Goal: Task Accomplishment & Management: Manage account settings

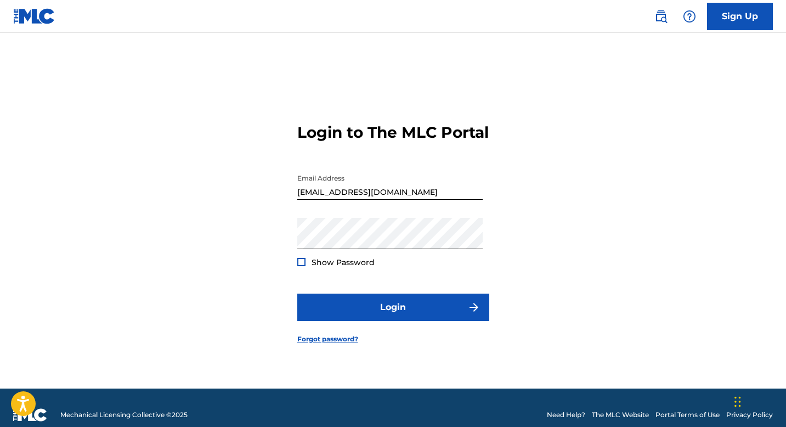
click at [355, 267] on span "Show Password" at bounding box center [343, 262] width 63 height 10
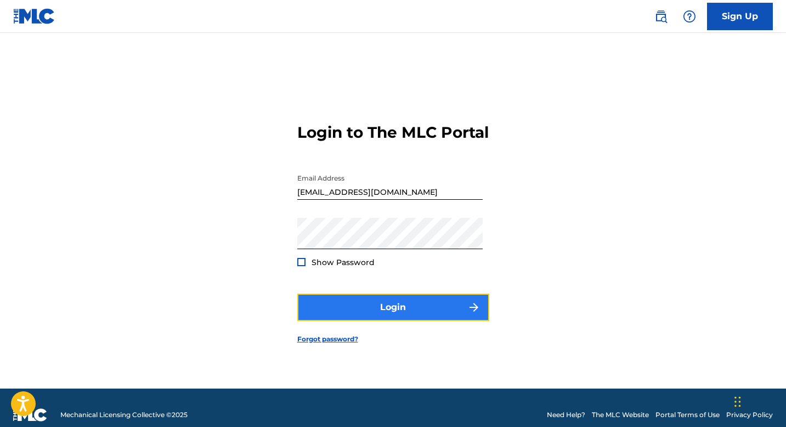
click at [352, 314] on button "Login" at bounding box center [393, 306] width 192 height 27
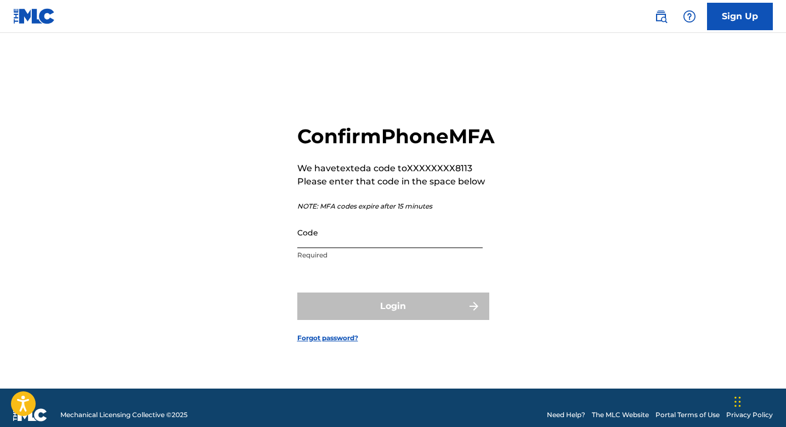
click at [320, 248] on input "Code" at bounding box center [389, 232] width 185 height 31
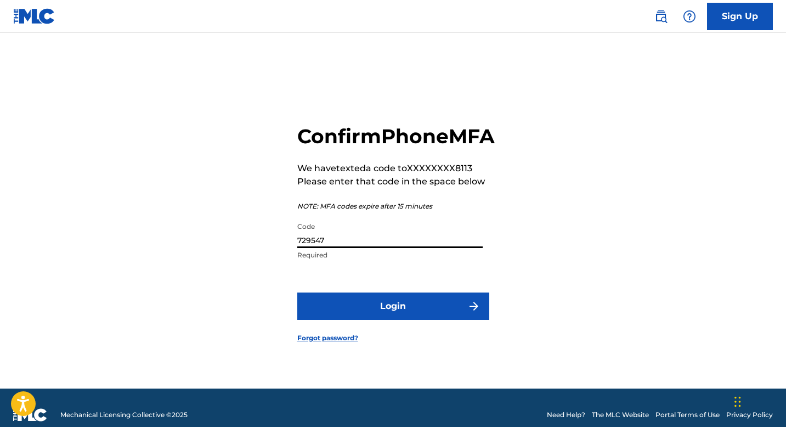
type input "729547"
click at [297, 292] on button "Login" at bounding box center [393, 305] width 192 height 27
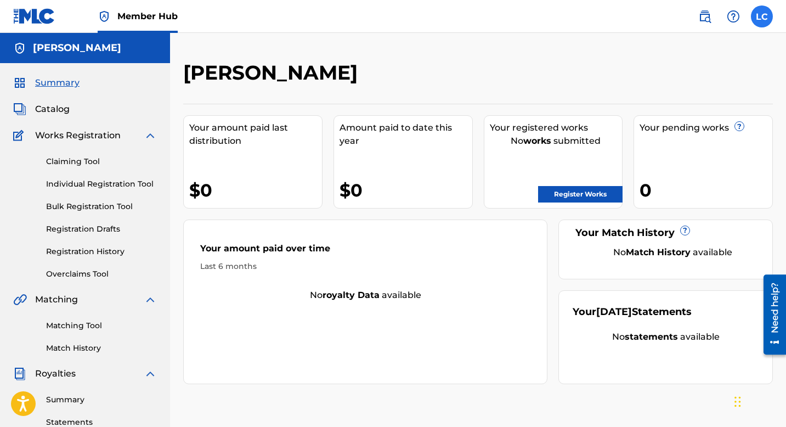
click at [755, 21] on label at bounding box center [762, 16] width 22 height 22
click at [762, 16] on input "LC Lexi Carney lexcarneymusic@gmail.com Notification Preferences Profile Log out" at bounding box center [762, 16] width 0 height 0
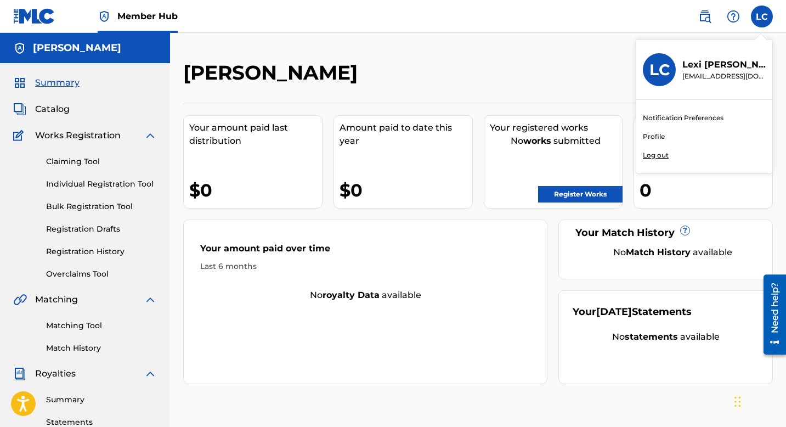
click at [656, 138] on link "Profile" at bounding box center [654, 137] width 22 height 10
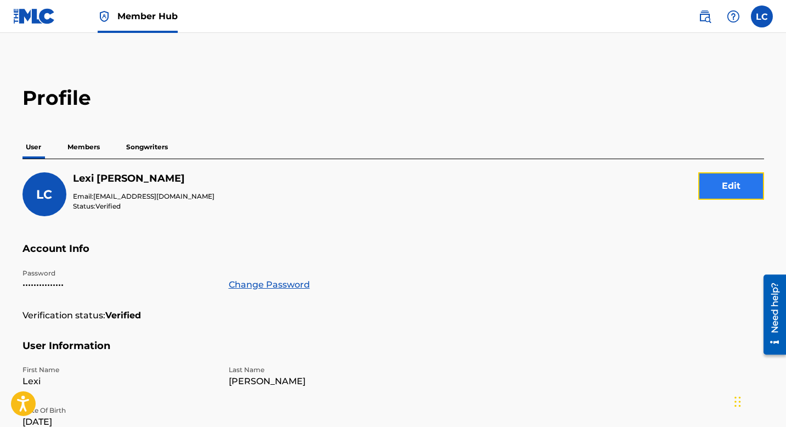
click at [730, 174] on button "Edit" at bounding box center [731, 185] width 66 height 27
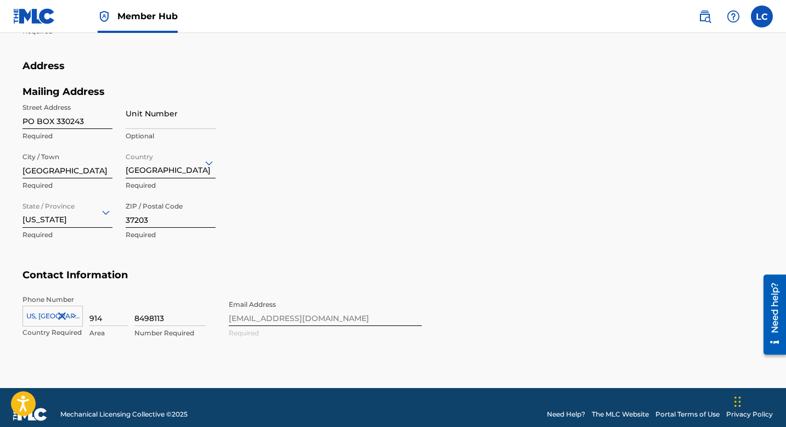
scroll to position [452, 0]
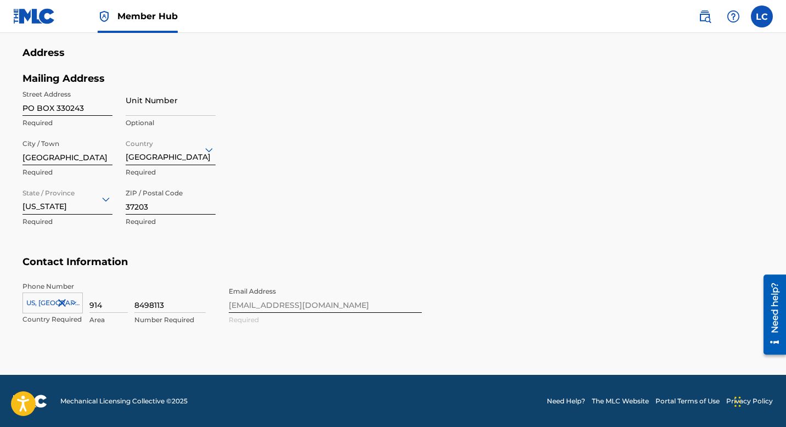
click at [303, 310] on div "Phone Number US, CA +1 Country Required 914 Area 8498113 Number Required Email …" at bounding box center [221, 314] width 399 height 67
click at [301, 305] on div "Phone Number US, CA +1 Country Required 914 Area 8498113 Number Required Email …" at bounding box center [221, 314] width 399 height 67
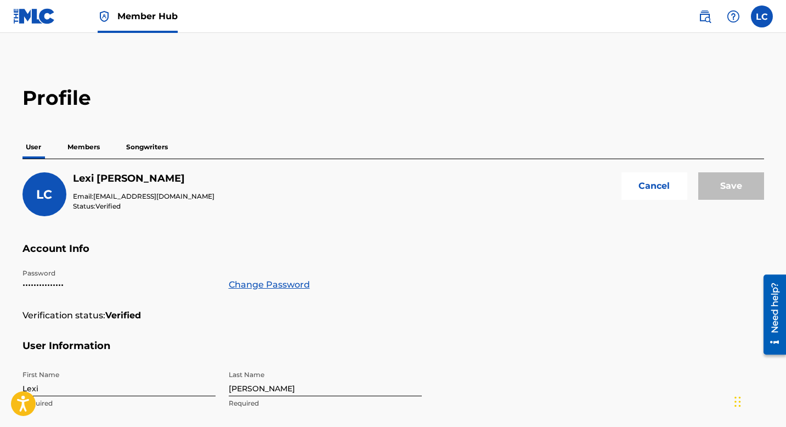
click at [85, 150] on p "Members" at bounding box center [83, 146] width 39 height 23
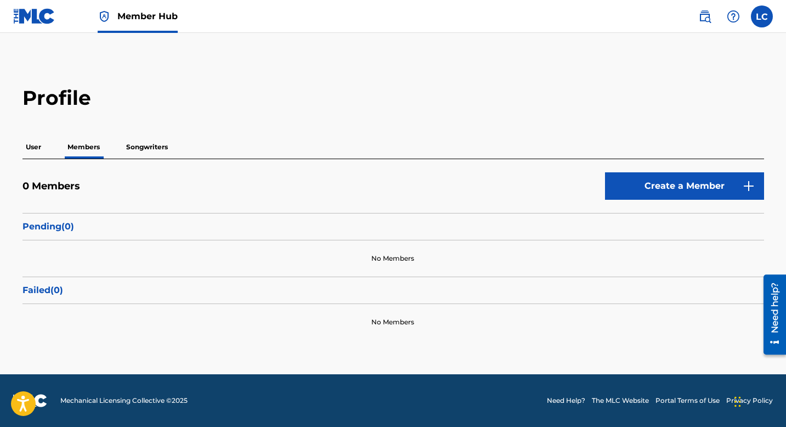
click at [134, 149] on p "Songwriters" at bounding box center [147, 146] width 48 height 23
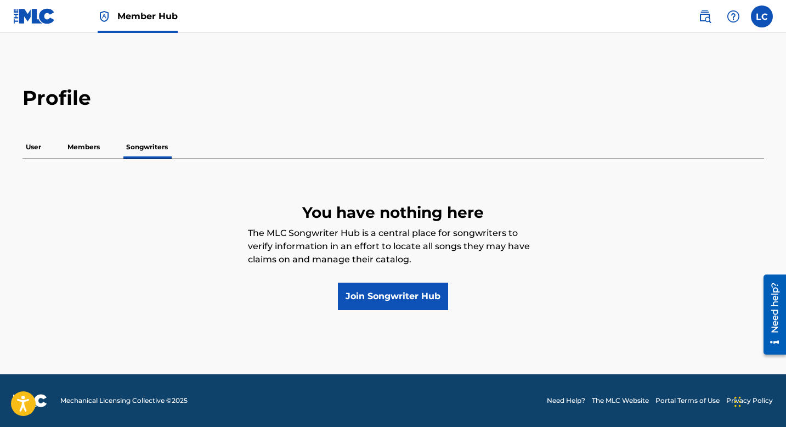
click at [80, 142] on p "Members" at bounding box center [83, 146] width 39 height 23
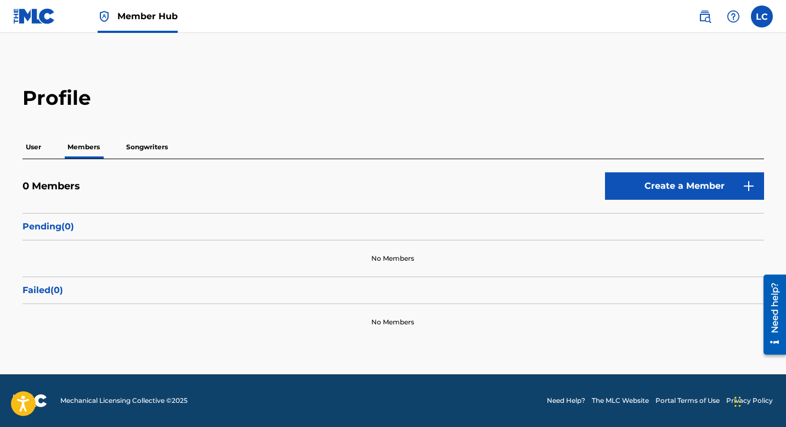
click at [31, 145] on p "User" at bounding box center [33, 146] width 22 height 23
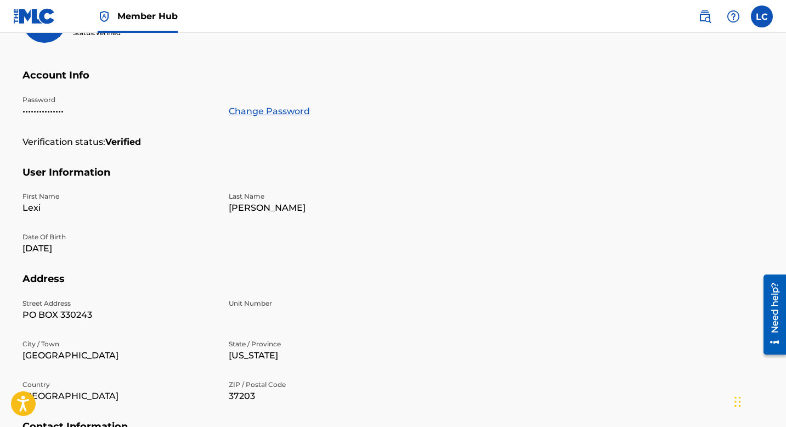
scroll to position [312, 0]
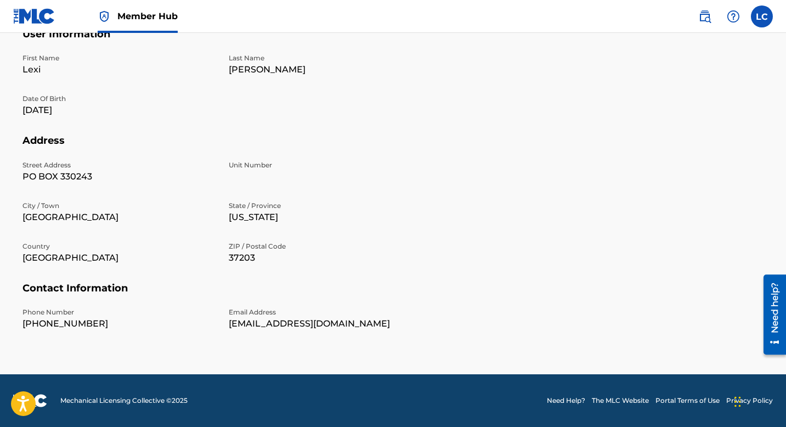
click at [567, 397] on link "Need Help?" at bounding box center [566, 400] width 38 height 10
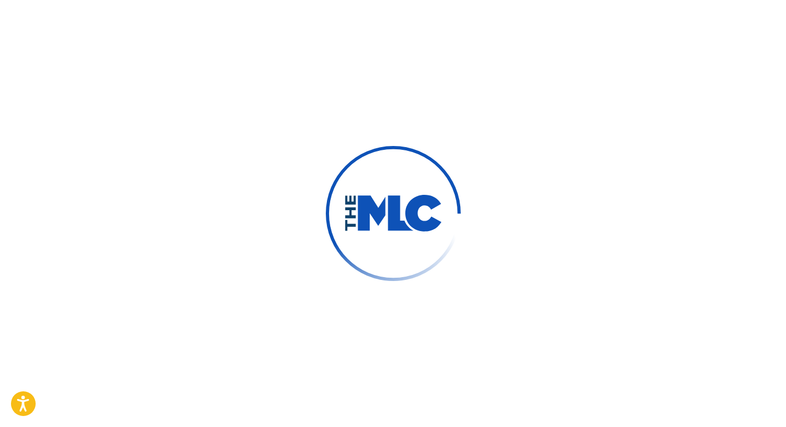
type input "Lexi"
type input "[PERSON_NAME]"
type input "[EMAIL_ADDRESS][DOMAIN_NAME]"
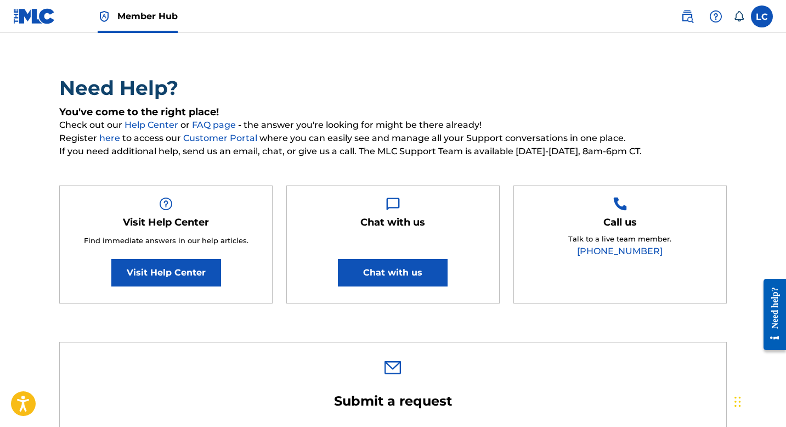
scroll to position [55, 0]
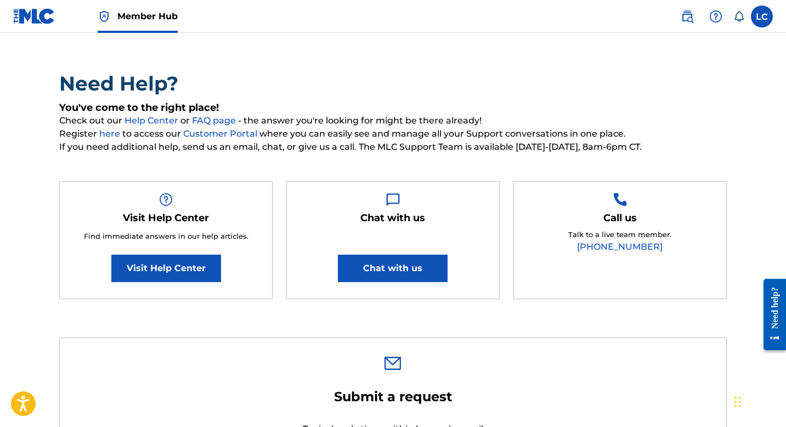
click at [390, 224] on div "Chat with us Chat with us" at bounding box center [392, 240] width 213 height 118
click at [393, 205] on img at bounding box center [393, 200] width 14 height 14
click at [379, 264] on button "Chat with us" at bounding box center [393, 268] width 110 height 27
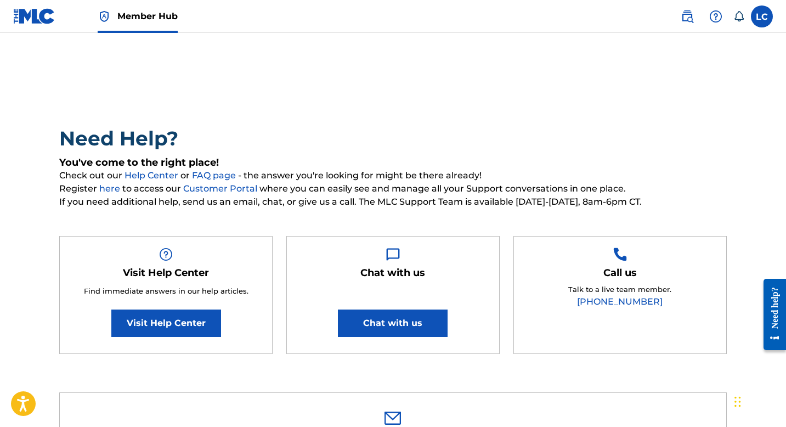
scroll to position [59, 0]
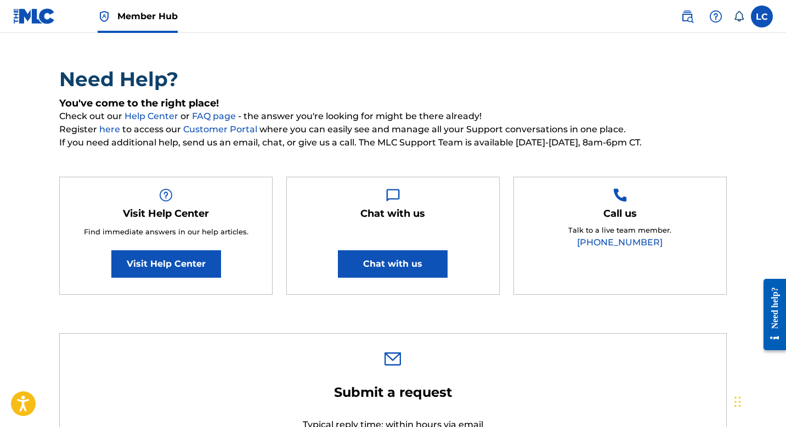
click at [499, 74] on h2 "Need Help?" at bounding box center [393, 79] width 668 height 25
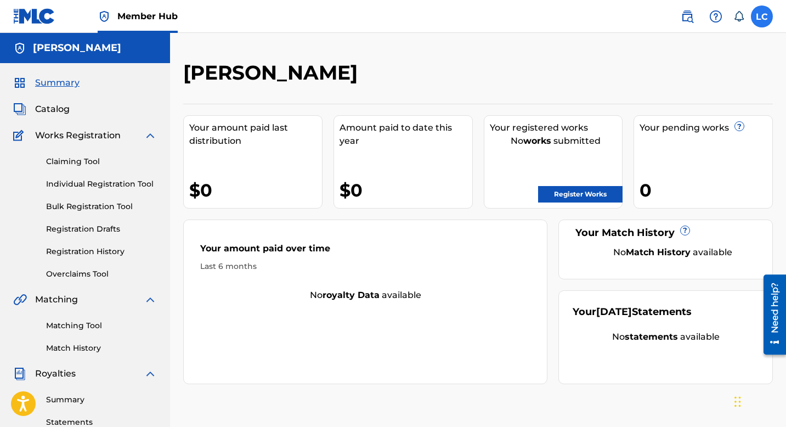
click at [761, 12] on label at bounding box center [762, 16] width 22 height 22
click at [762, 16] on input "LC Lexi Carney lexcarneymusic@gmail.com Notification Preferences Profile Log out" at bounding box center [762, 16] width 0 height 0
click at [66, 85] on span "Summary" at bounding box center [57, 82] width 44 height 13
click at [58, 109] on span "Catalog" at bounding box center [52, 109] width 35 height 13
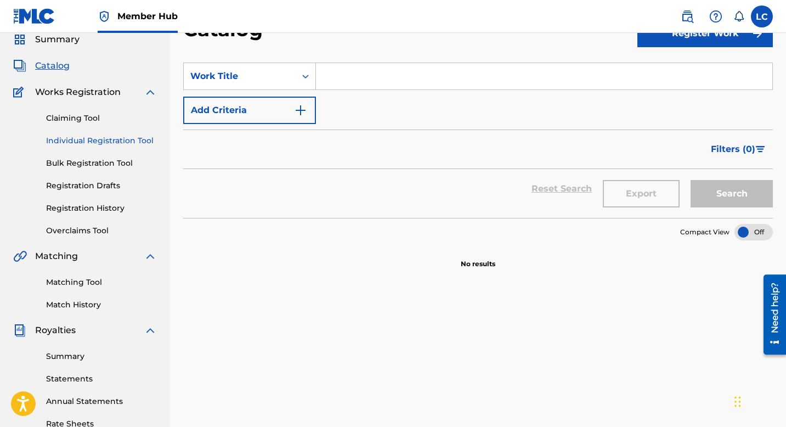
scroll to position [51, 0]
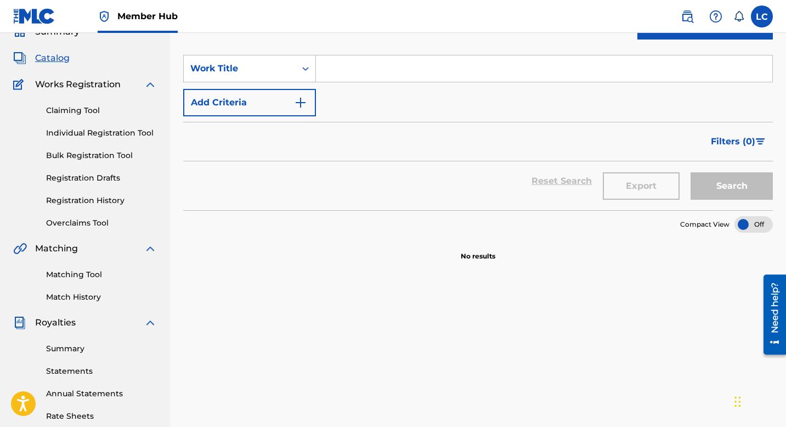
click at [156, 83] on img at bounding box center [150, 84] width 13 height 13
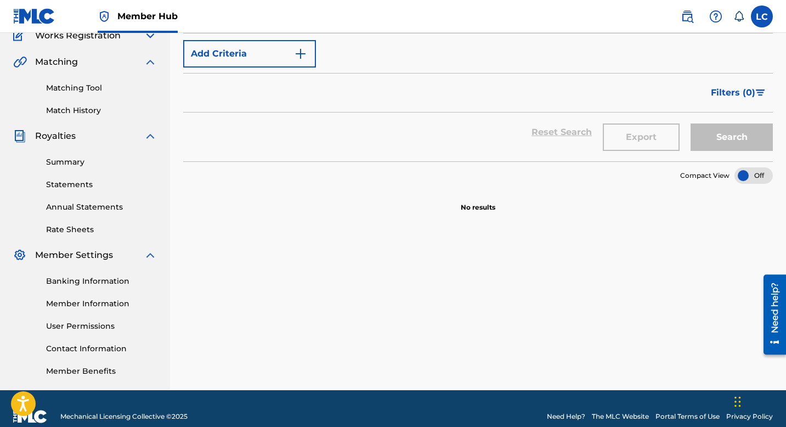
scroll to position [107, 0]
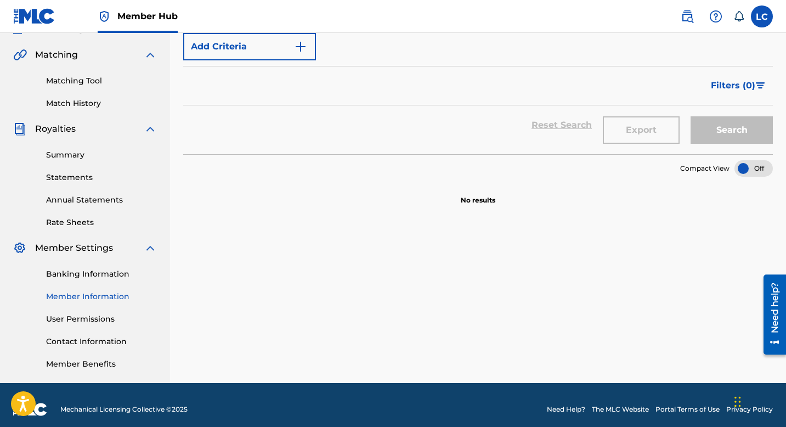
click at [109, 295] on link "Member Information" at bounding box center [101, 297] width 111 height 12
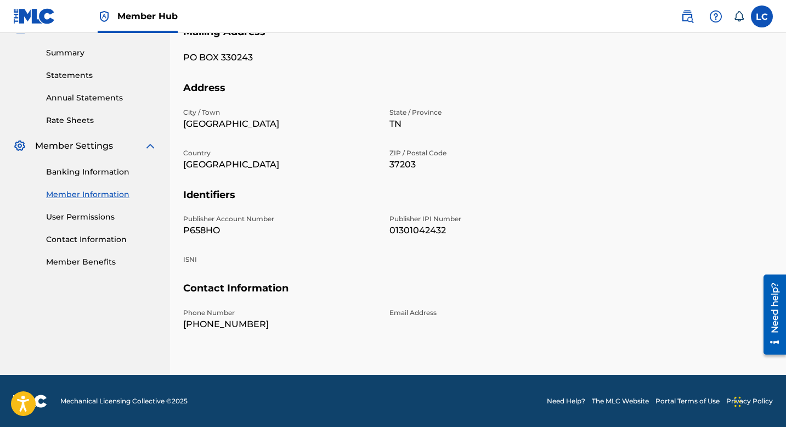
scroll to position [58, 0]
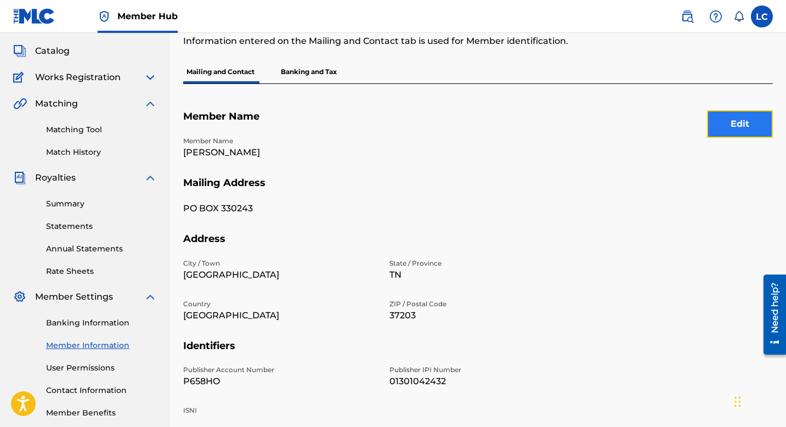
click at [758, 112] on button "Edit" at bounding box center [740, 123] width 66 height 27
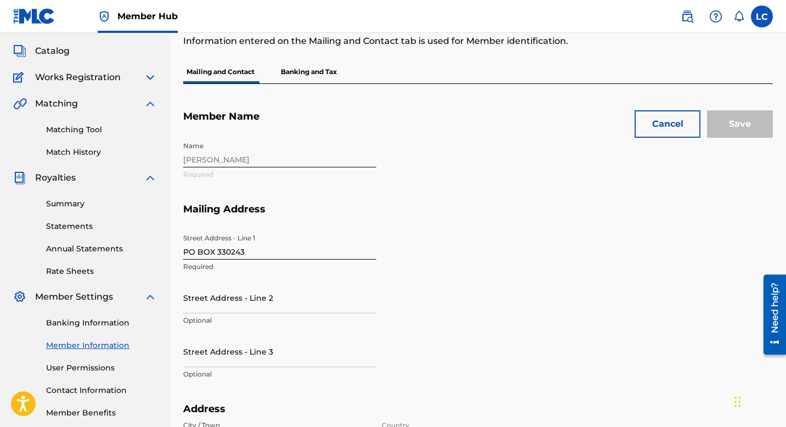
scroll to position [499, 0]
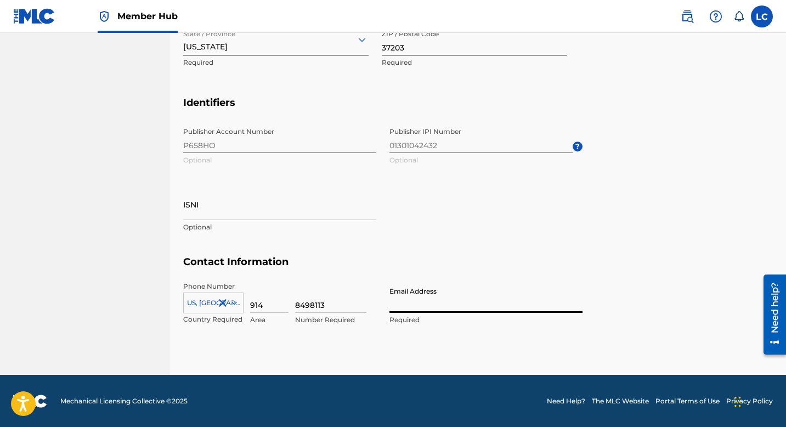
click at [453, 297] on input "Email Address" at bounding box center [485, 296] width 193 height 31
type input "lexcofficialmusic@gmail.com"
click at [458, 310] on input "lexcofficialmusic@gmail.com" at bounding box center [485, 296] width 193 height 31
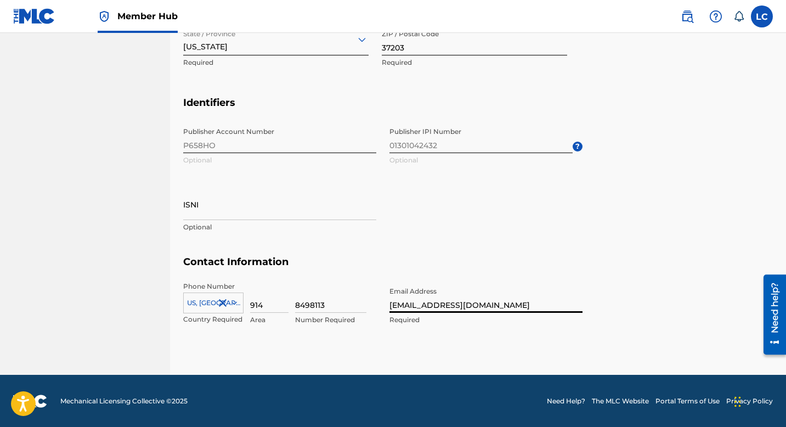
scroll to position [0, 0]
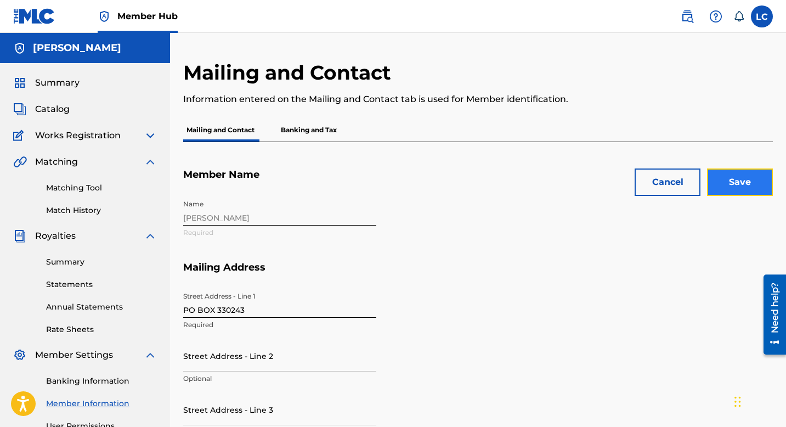
click at [749, 175] on input "Save" at bounding box center [740, 181] width 66 height 27
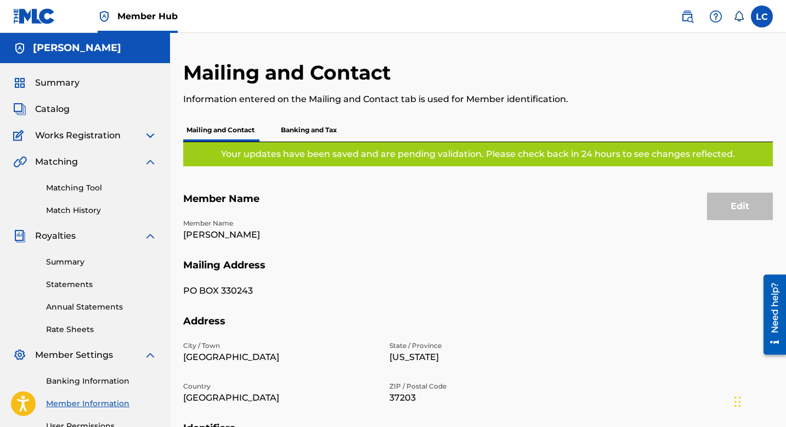
scroll to position [233, 0]
click at [318, 131] on p "Banking and Tax" at bounding box center [309, 129] width 63 height 23
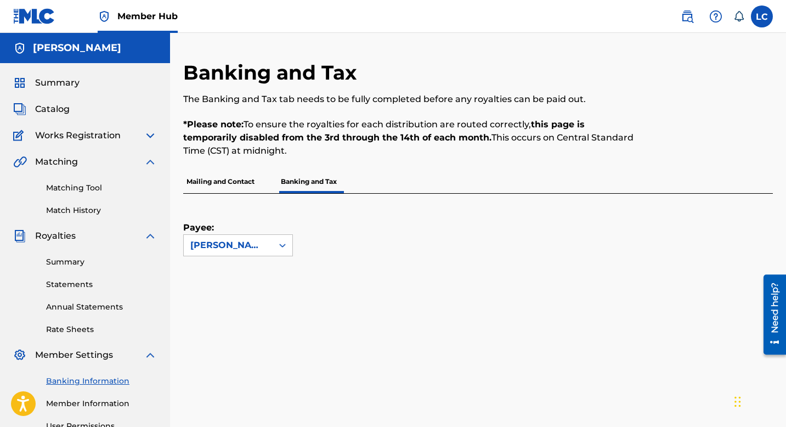
click at [236, 179] on p "Mailing and Contact" at bounding box center [220, 181] width 75 height 23
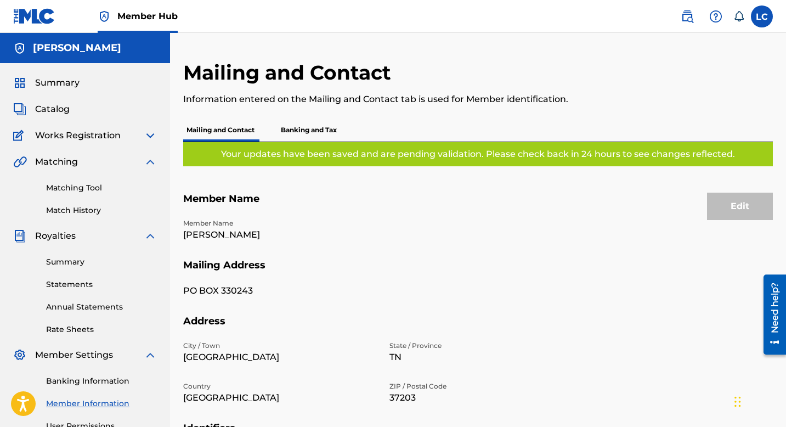
scroll to position [233, 0]
click at [313, 125] on p "Banking and Tax" at bounding box center [309, 129] width 63 height 23
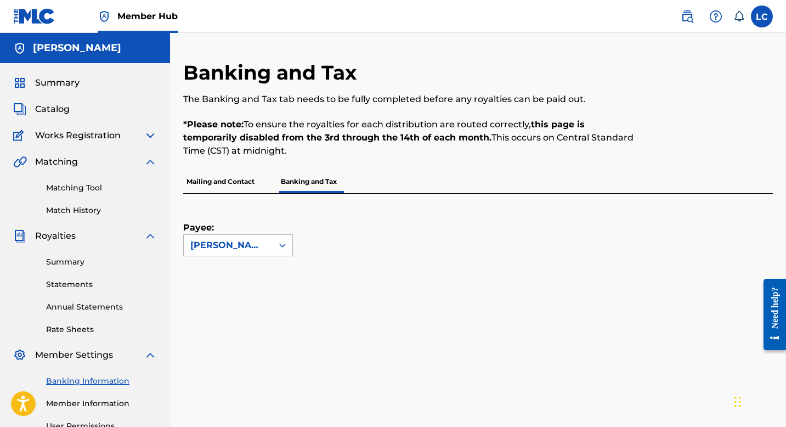
click at [254, 237] on div "[PERSON_NAME]" at bounding box center [228, 245] width 89 height 21
click at [307, 222] on div "Payee: [PERSON_NAME]" at bounding box center [464, 225] width 563 height 63
click at [64, 83] on span "Summary" at bounding box center [57, 82] width 44 height 13
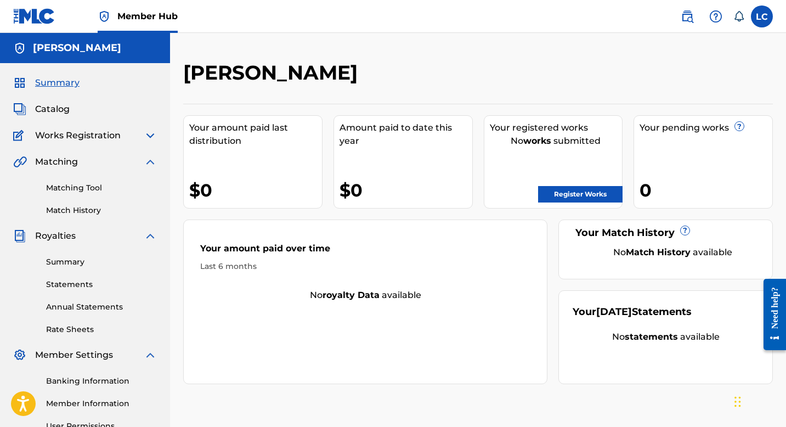
scroll to position [116, 0]
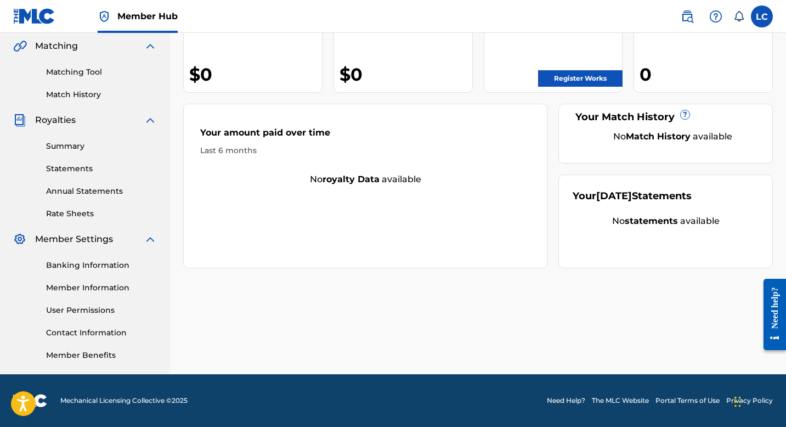
click at [149, 242] on img at bounding box center [150, 239] width 13 height 13
